Goal: Task Accomplishment & Management: Use online tool/utility

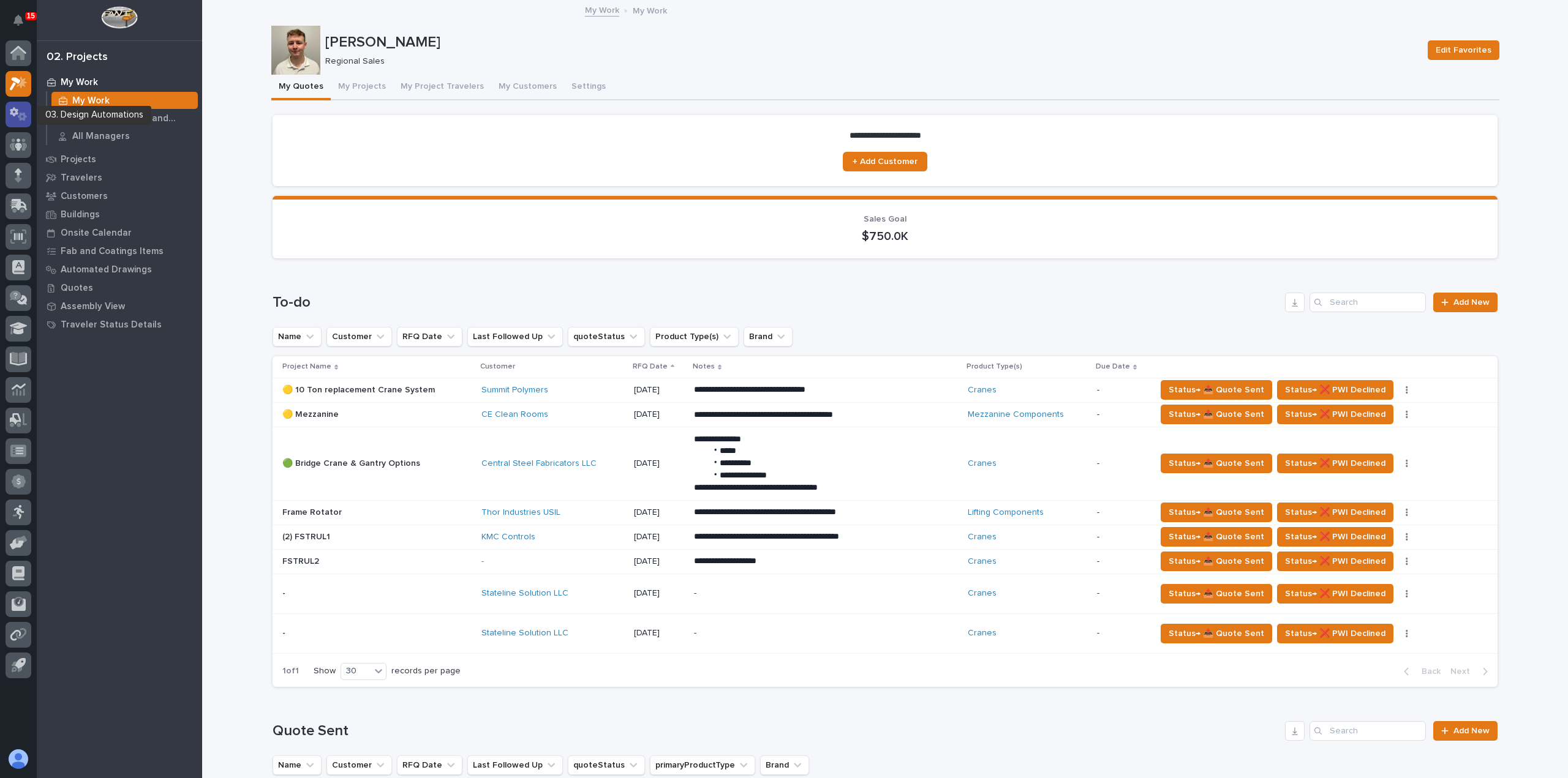
click at [17, 117] on icon at bounding box center [19, 114] width 18 height 14
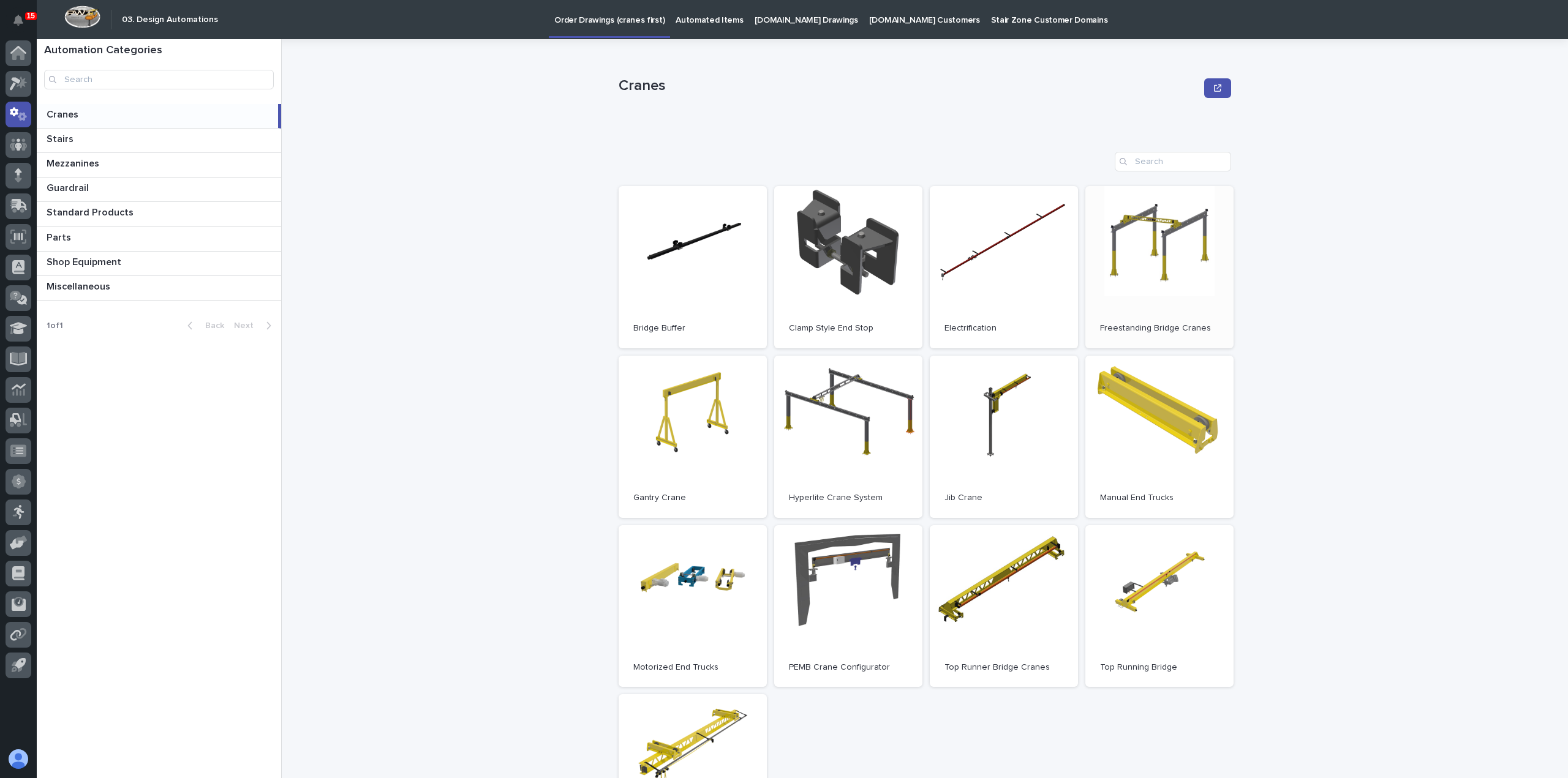
click at [1094, 255] on link "Open" at bounding box center [1160, 267] width 149 height 162
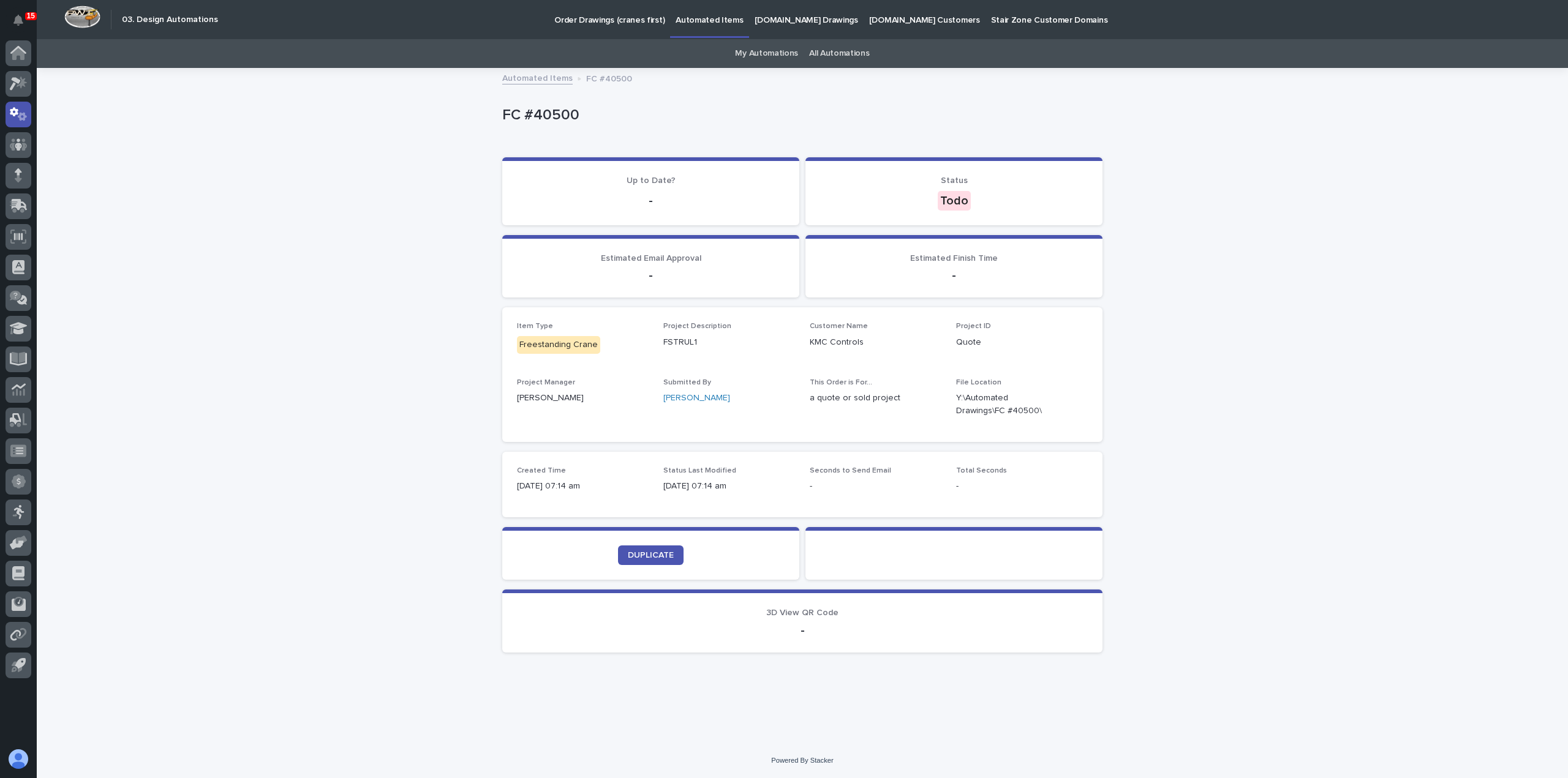
click at [620, 17] on p "Order Drawings (cranes first)" at bounding box center [610, 13] width 110 height 26
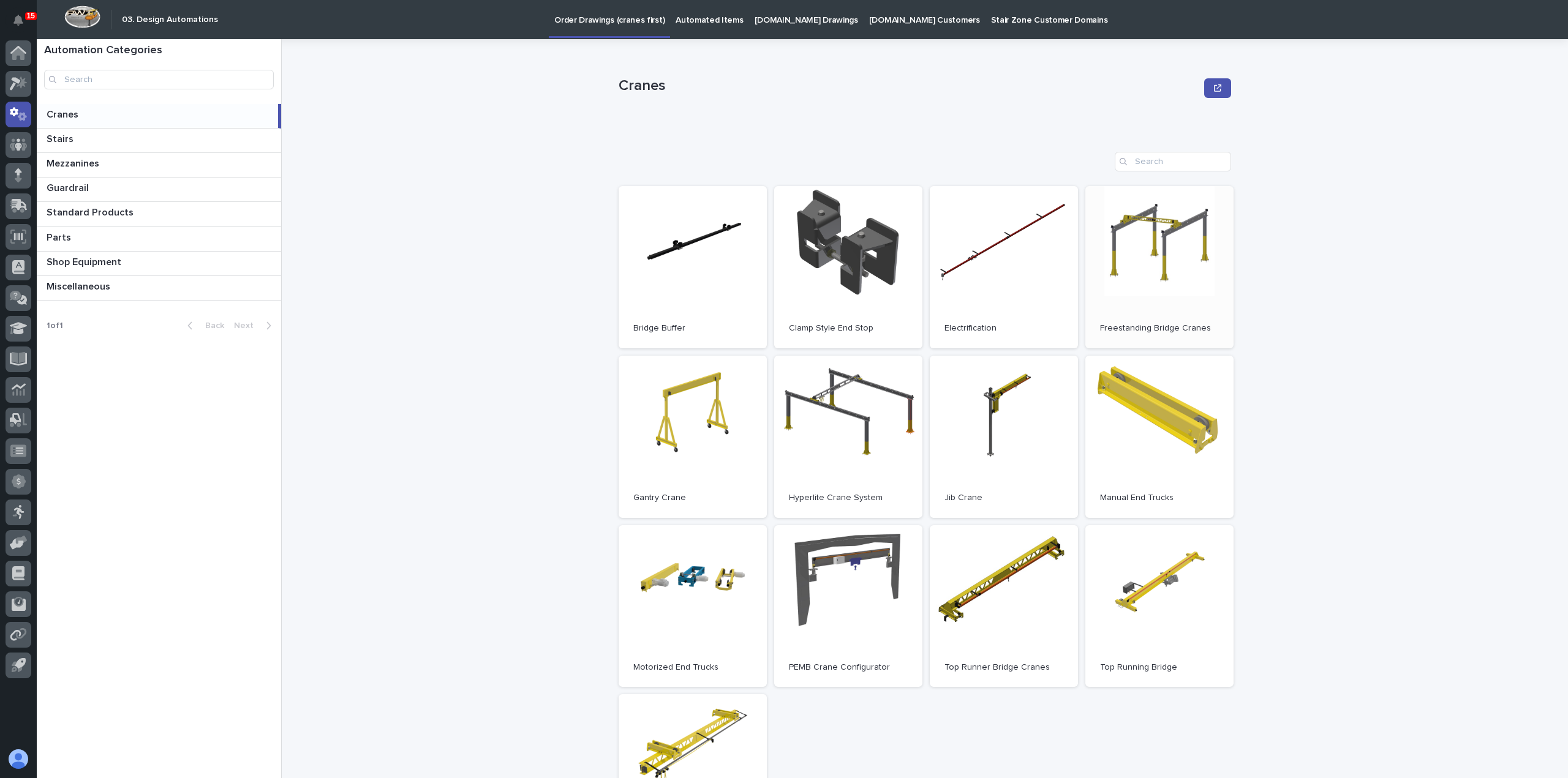
click at [1168, 246] on link "Open" at bounding box center [1160, 267] width 149 height 162
